Goal: Find specific page/section: Find specific page/section

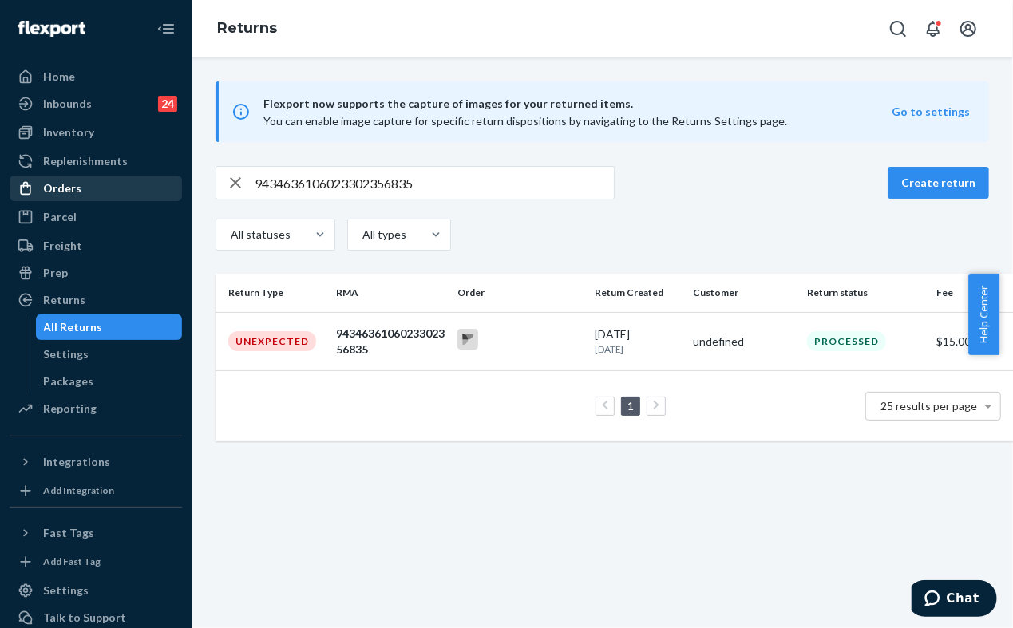
click at [74, 181] on div "Orders" at bounding box center [62, 188] width 38 height 16
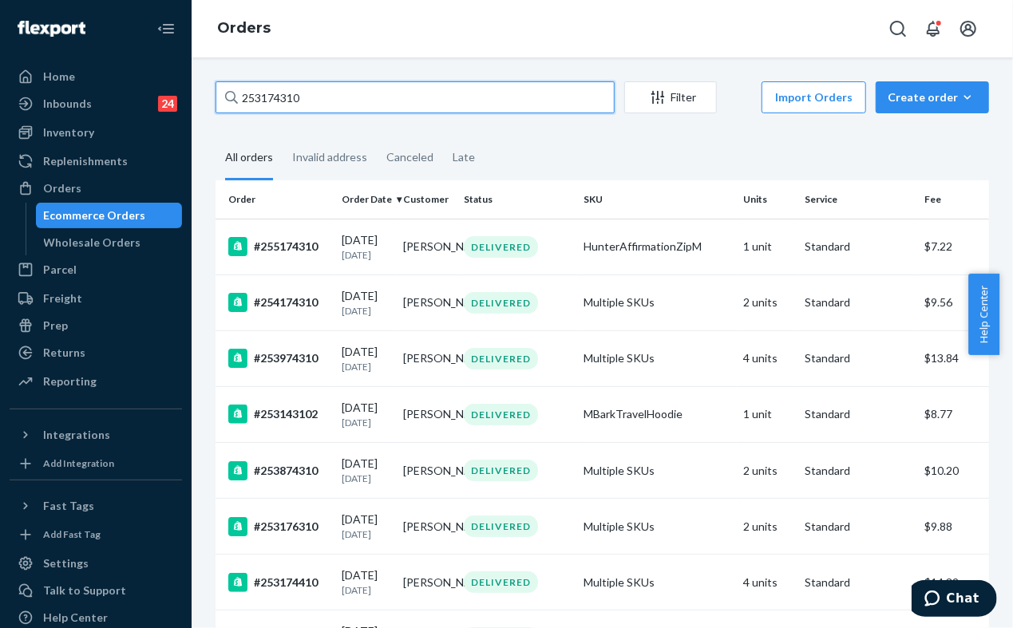
click at [351, 96] on input "253174310" at bounding box center [415, 97] width 399 height 32
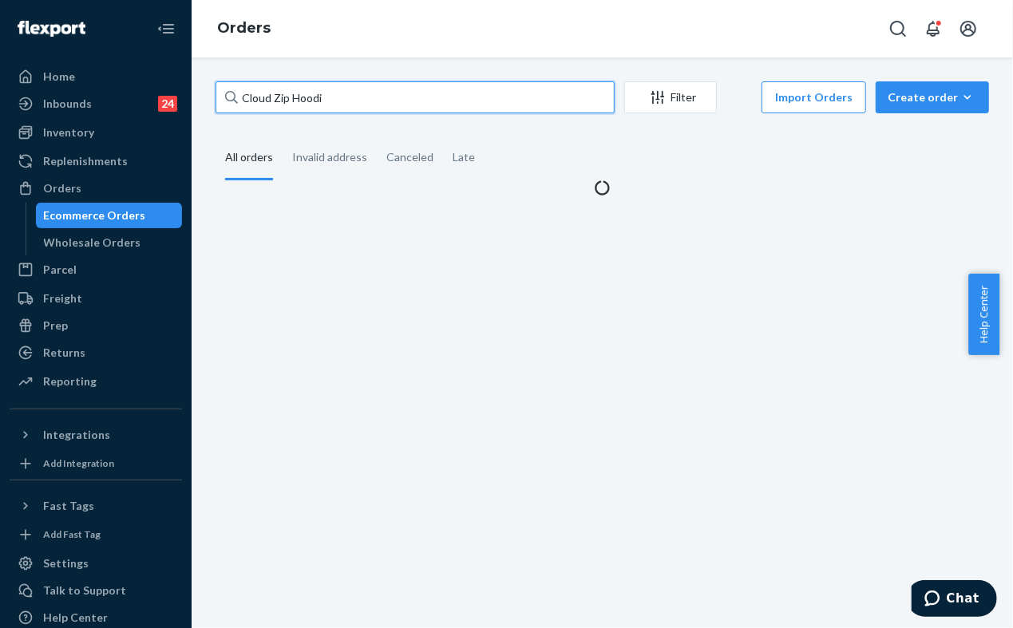
type input "Cloud Zip Hoodie"
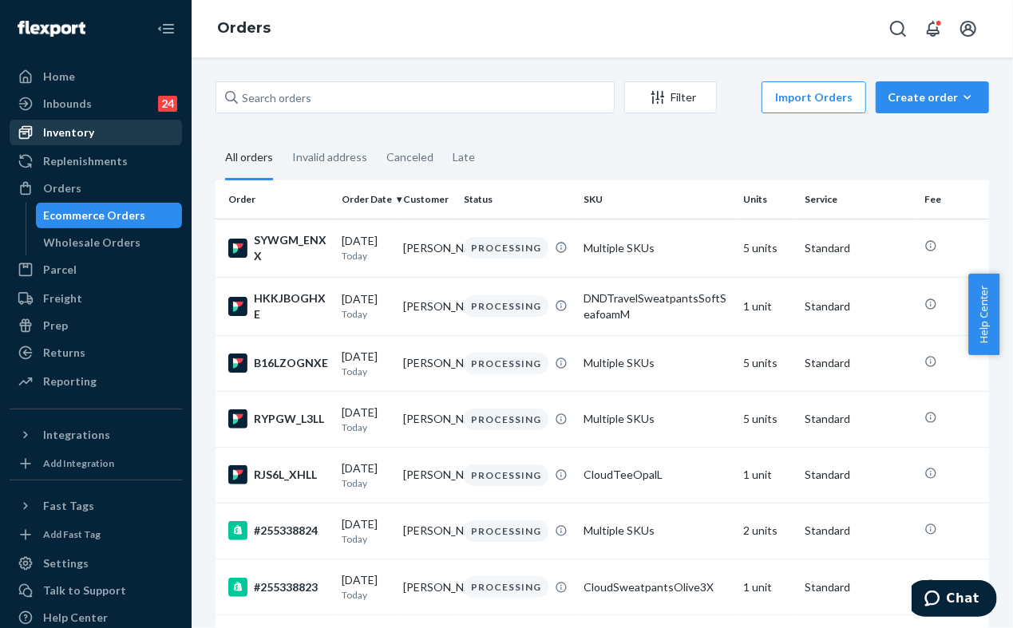
click at [46, 121] on div "Inventory" at bounding box center [95, 132] width 169 height 22
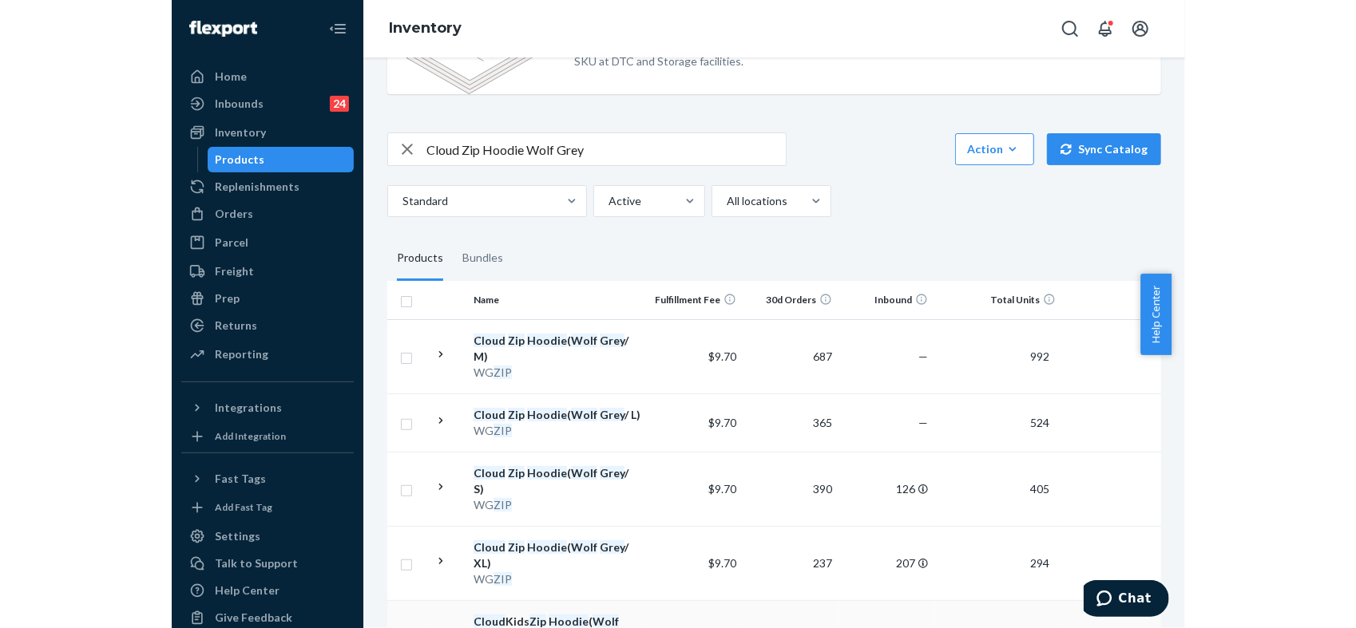
scroll to position [89, 0]
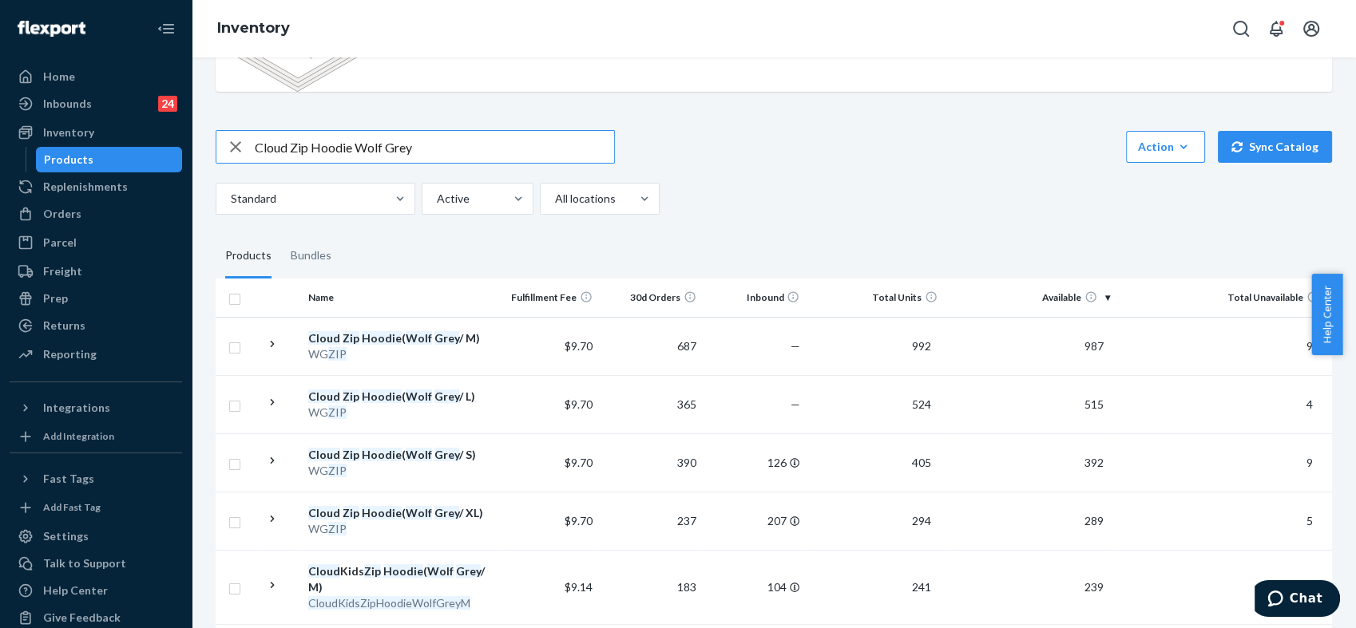
drag, startPoint x: 444, startPoint y: 150, endPoint x: 358, endPoint y: 145, distance: 86.4
click at [358, 145] on input "Cloud Zip Hoodie Wolf Grey" at bounding box center [434, 147] width 359 height 32
type input "Cloud Zip Hoodie Navy"
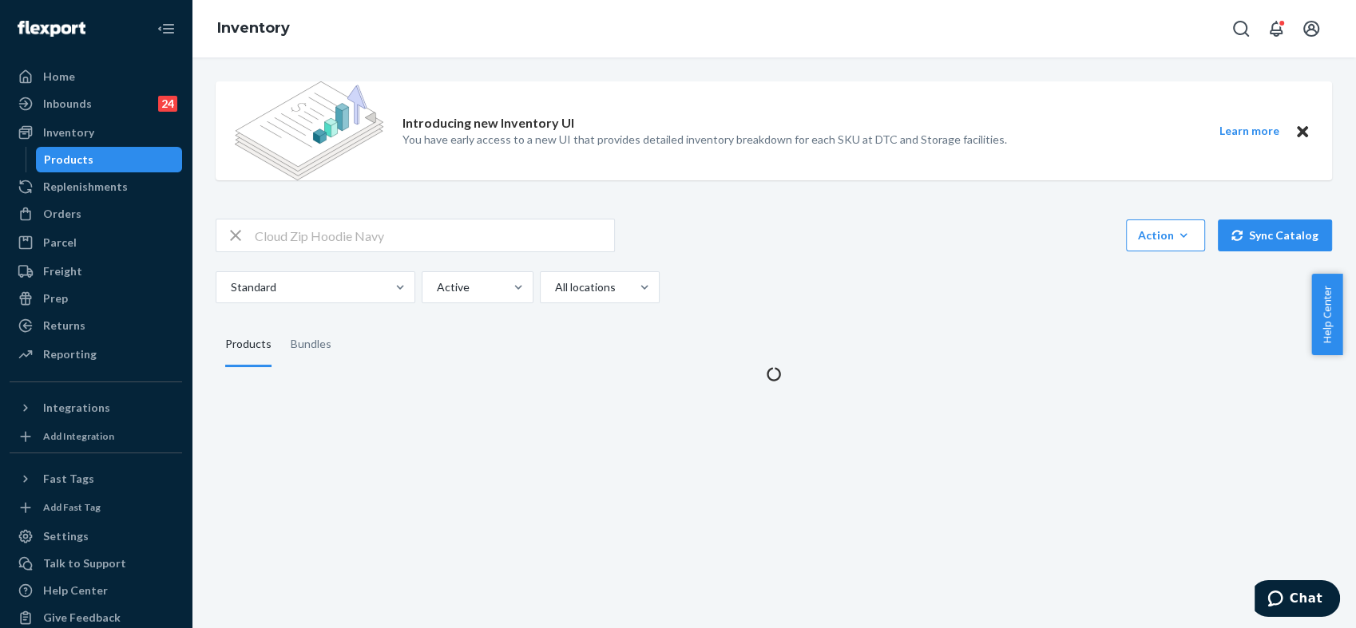
scroll to position [0, 0]
